Goal: Transaction & Acquisition: Subscribe to service/newsletter

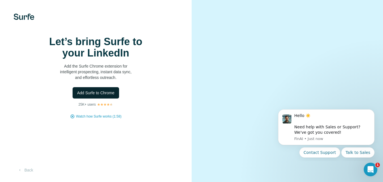
click at [105, 96] on span "Add Surfe to Chrome" at bounding box center [95, 93] width 37 height 6
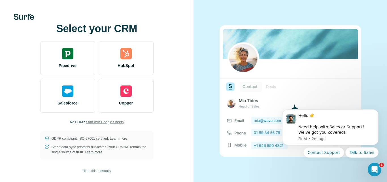
click at [113, 121] on span "Start with Google Sheets" at bounding box center [105, 121] width 38 height 5
